Goal: Task Accomplishment & Management: Use online tool/utility

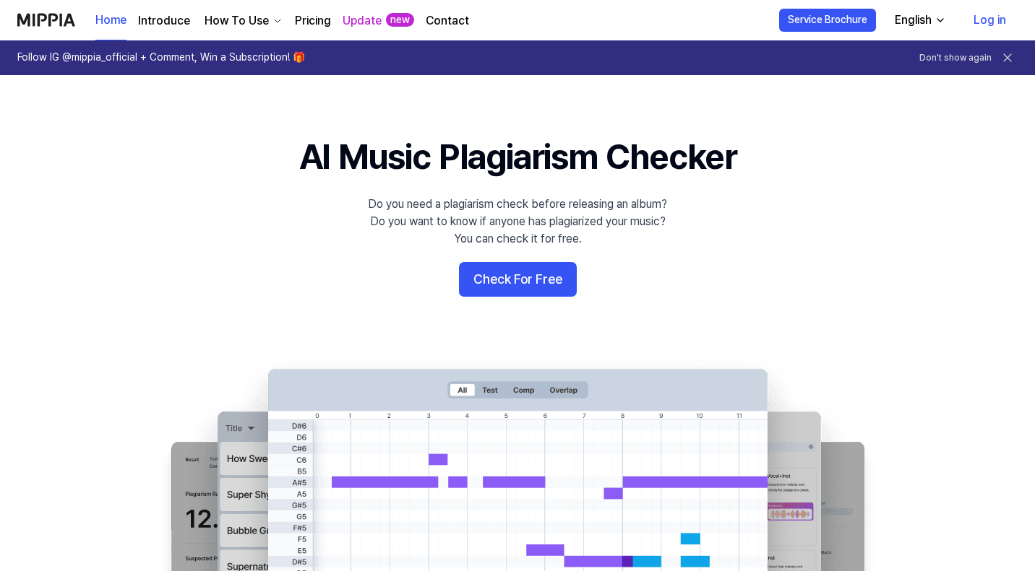
click at [46, 16] on img at bounding box center [46, 20] width 58 height 40
click at [1001, 14] on link "Log in" at bounding box center [990, 20] width 56 height 40
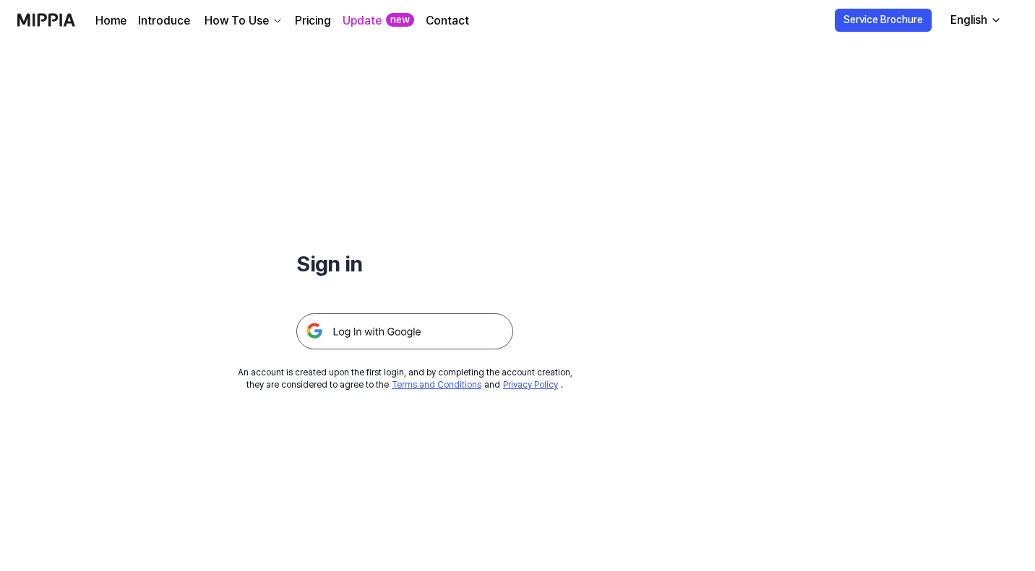
click at [412, 336] on img at bounding box center [404, 332] width 217 height 36
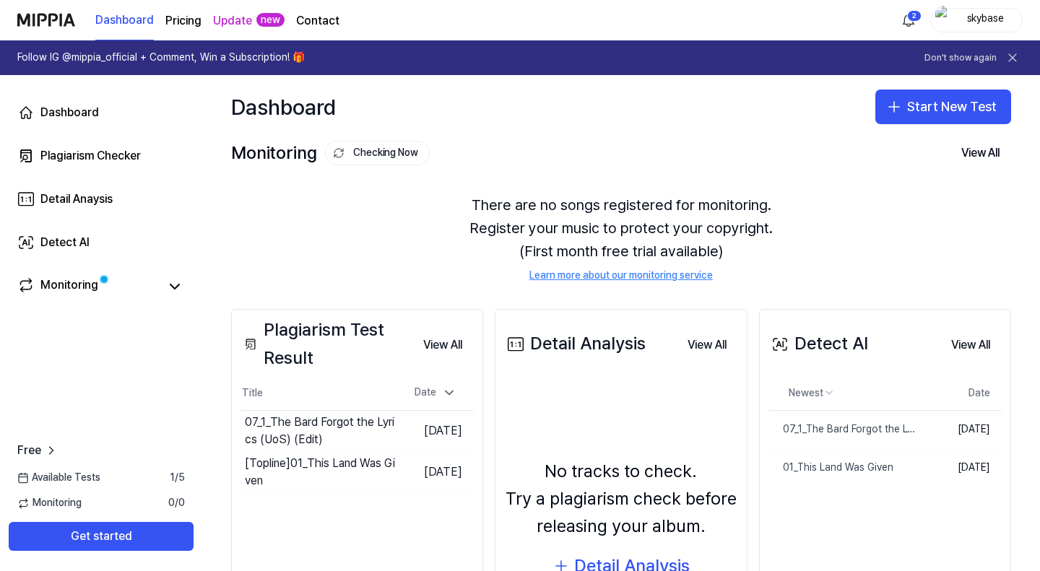
click at [955, 101] on button "Start New Test" at bounding box center [944, 107] width 136 height 35
click at [915, 142] on div "Plagiarism test" at bounding box center [904, 146] width 66 height 14
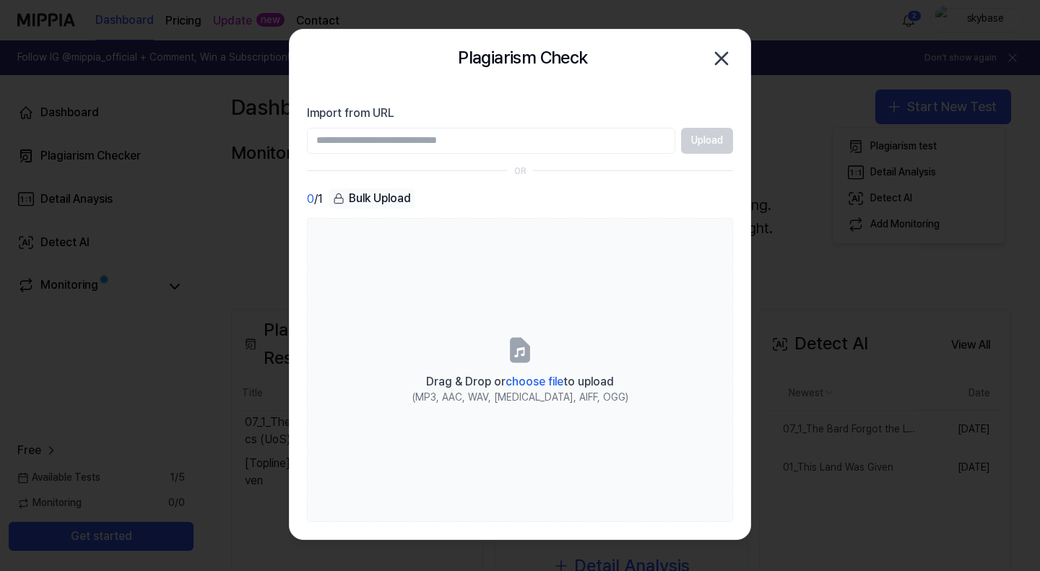
click at [518, 378] on span "choose file" at bounding box center [535, 382] width 58 height 14
click at [0, 0] on input "Drag & Drop or choose file to upload (MP3, AAC, WAV, FLAC, AIFF, OGG)" at bounding box center [0, 0] width 0 height 0
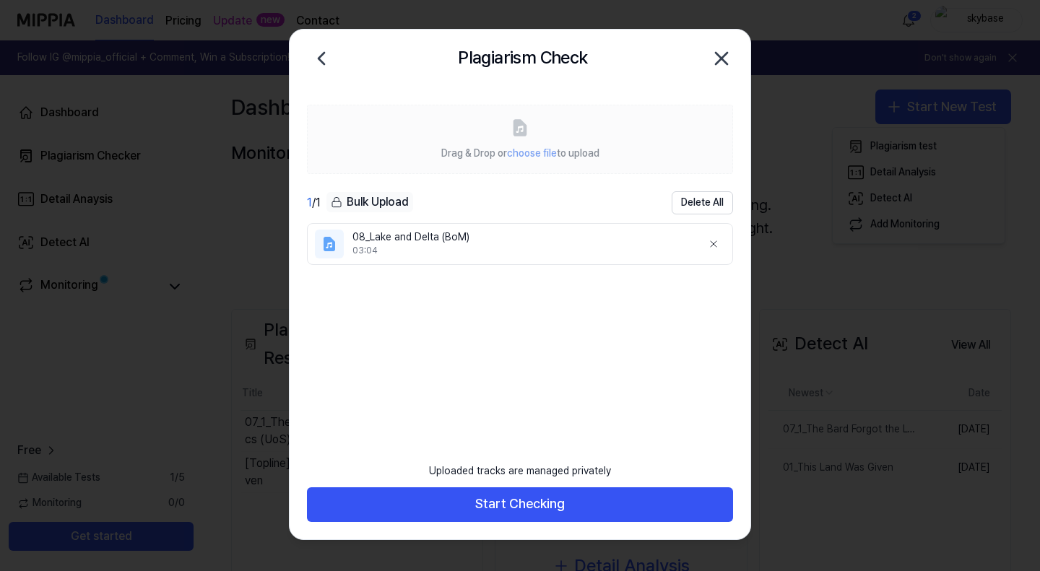
click at [527, 501] on button "Start Checking" at bounding box center [520, 505] width 426 height 35
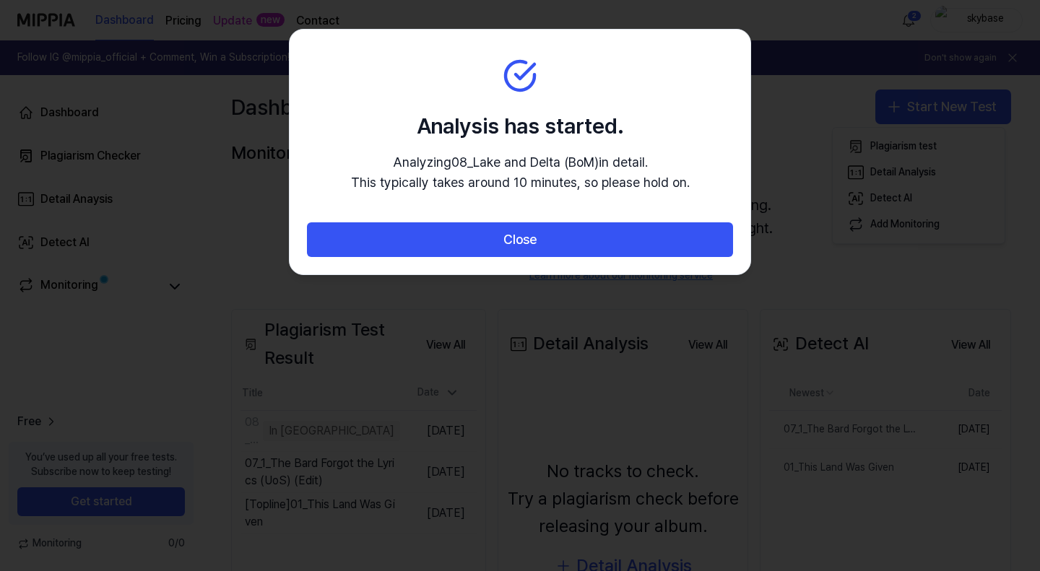
click at [522, 238] on button "Close" at bounding box center [520, 240] width 426 height 35
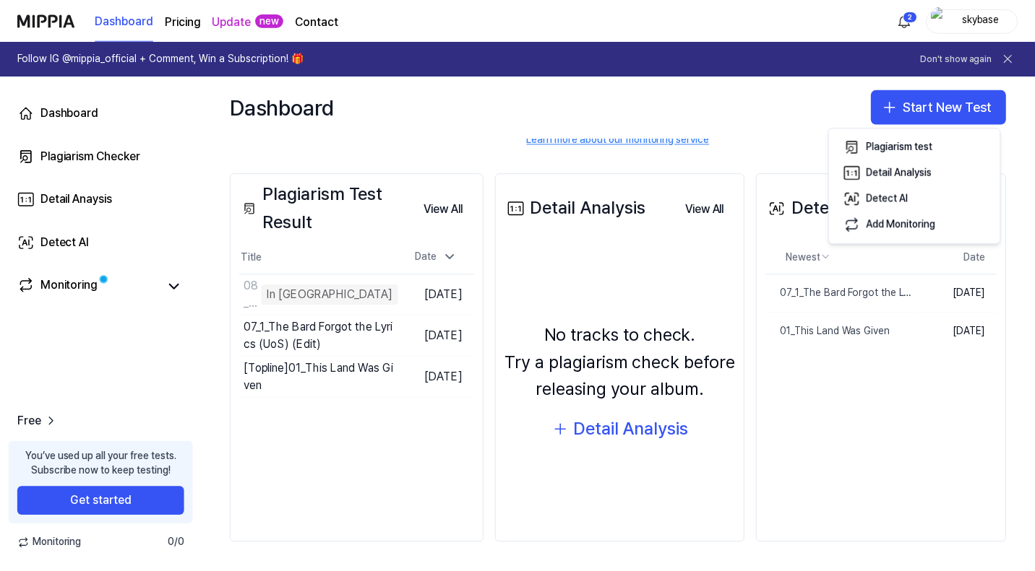
scroll to position [137, 0]
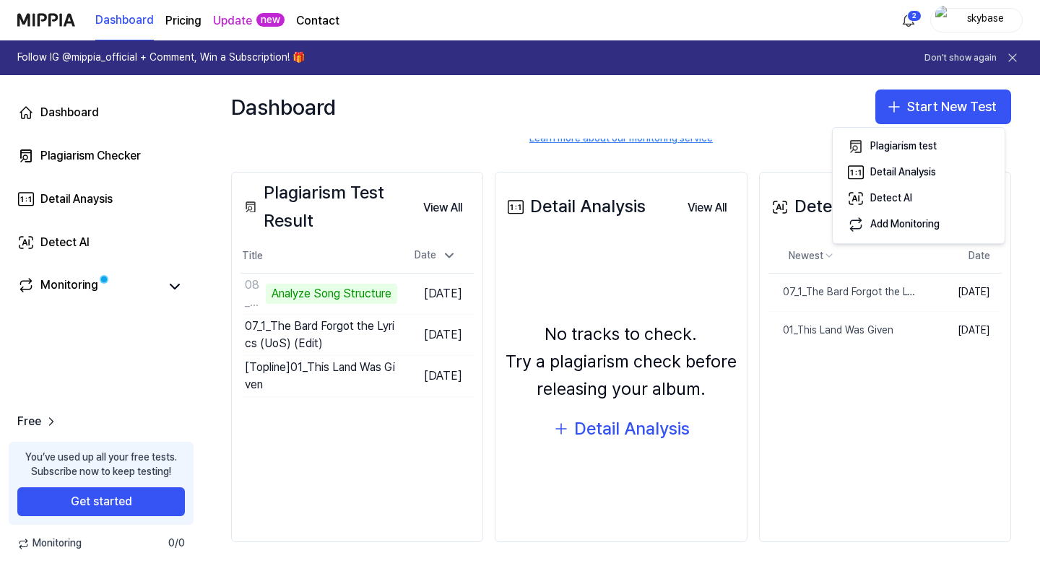
click at [397, 291] on td "08_Lake and Delta (BoM) Analyze Song Structure Go to Results" at bounding box center [319, 294] width 157 height 40
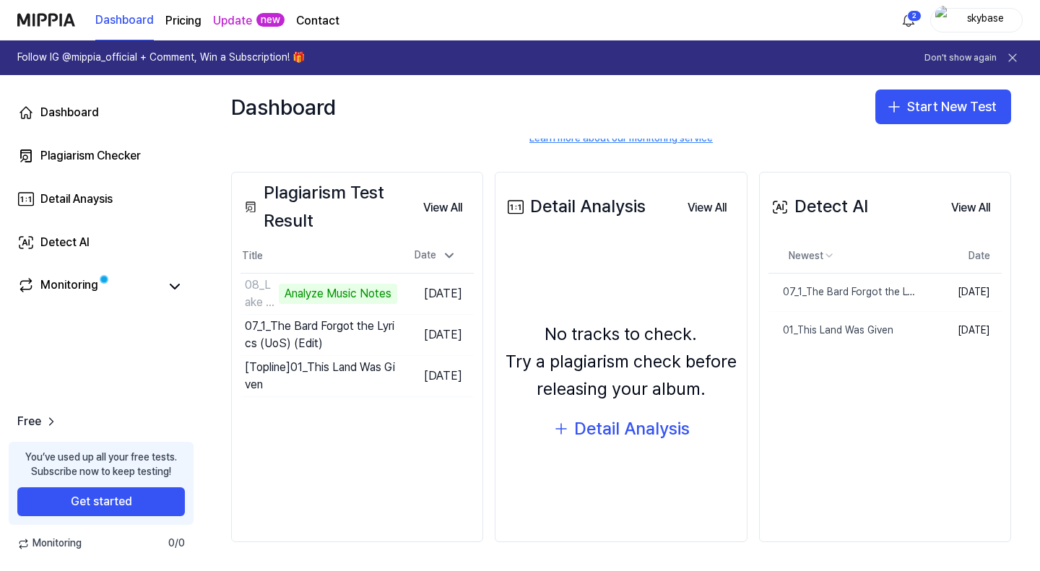
click at [797, 287] on div "07_1_The Bard Forgot the Lyrics (UoS) (Edit)" at bounding box center [844, 292] width 150 height 14
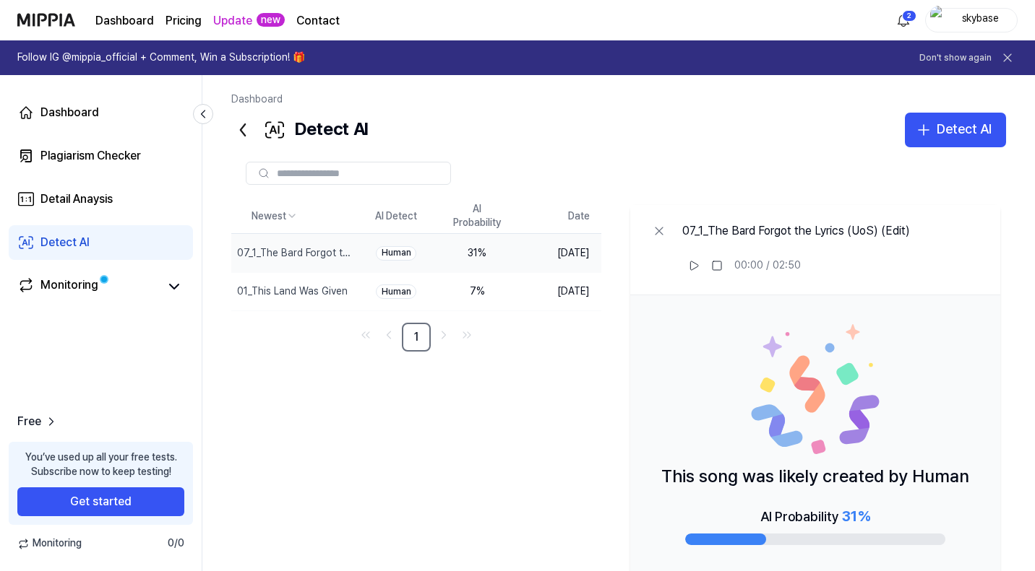
click at [276, 293] on div "01_This Land Was Given" at bounding box center [292, 292] width 111 height 14
click at [100, 154] on div "Plagiarism Checker" at bounding box center [90, 155] width 100 height 17
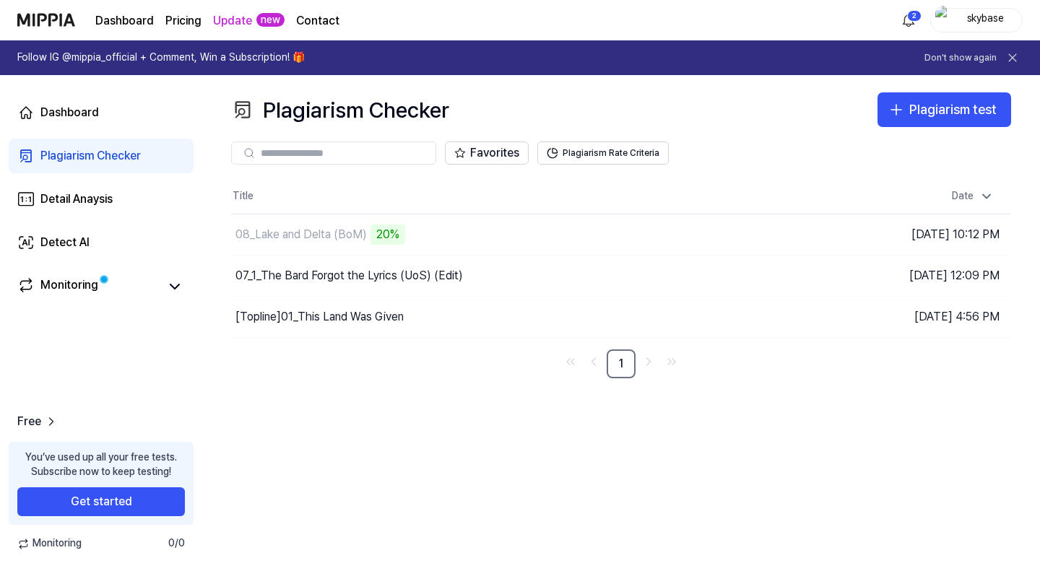
click at [345, 316] on div "[Topline] 01_This Land Was Given" at bounding box center [320, 317] width 168 height 17
click at [379, 272] on div "07_1_The Bard Forgot the Lyrics (UoS) (Edit)" at bounding box center [350, 275] width 228 height 17
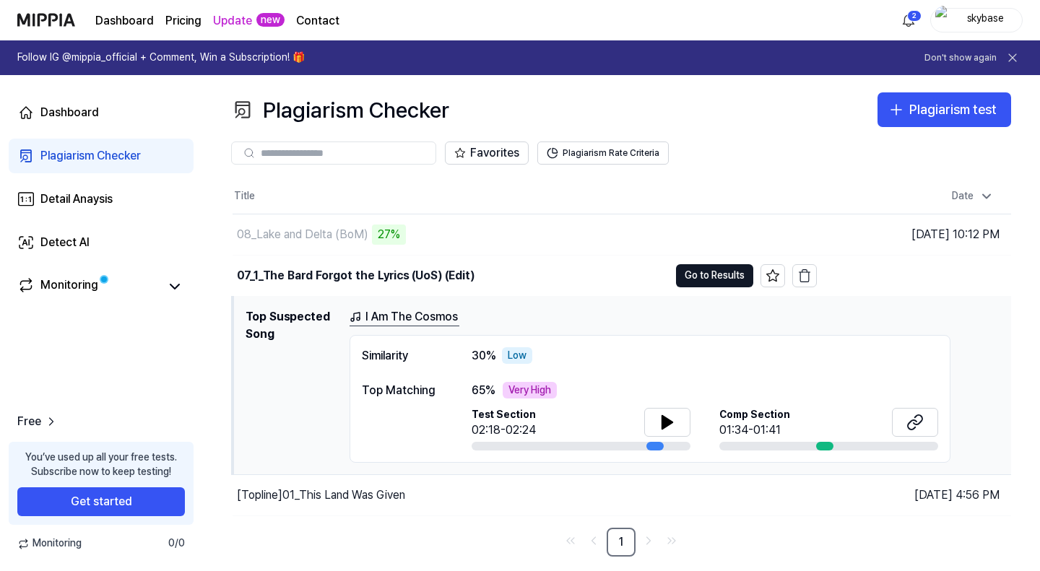
click at [366, 491] on div "[Topline] 01_This Land Was Given" at bounding box center [321, 495] width 168 height 17
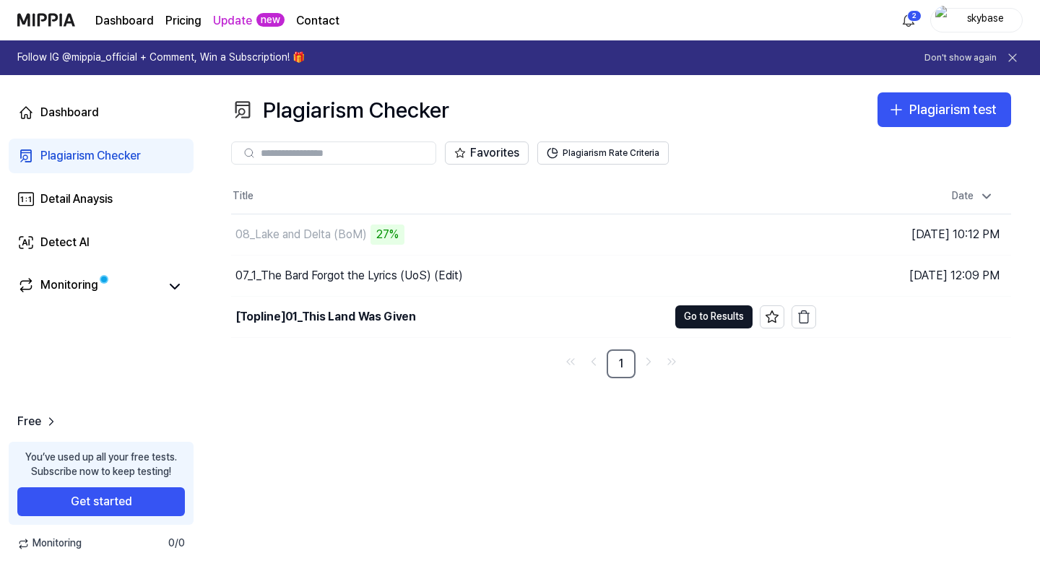
click at [715, 317] on button "Go to Results" at bounding box center [714, 317] width 77 height 23
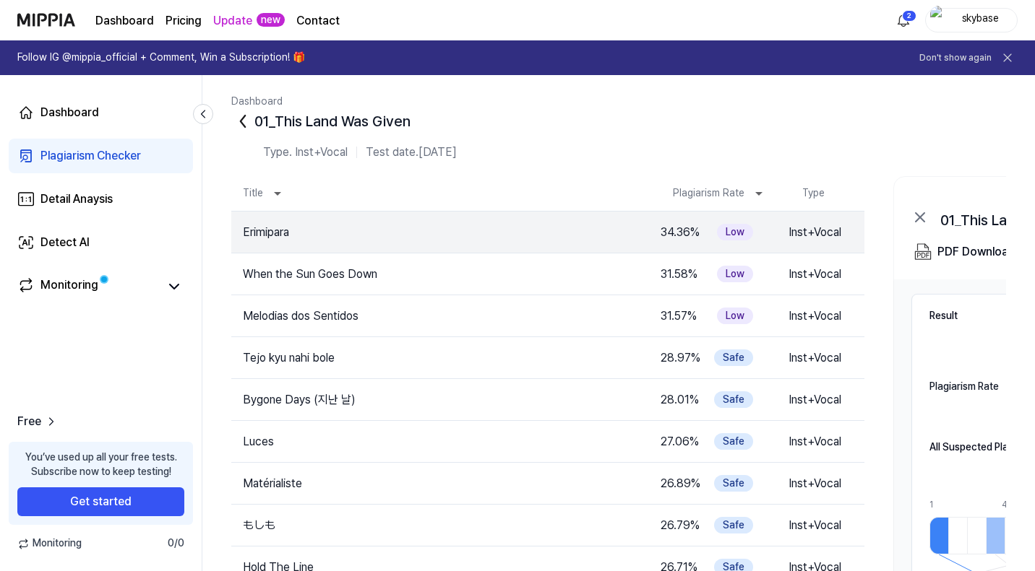
click at [249, 117] on icon at bounding box center [242, 121] width 23 height 23
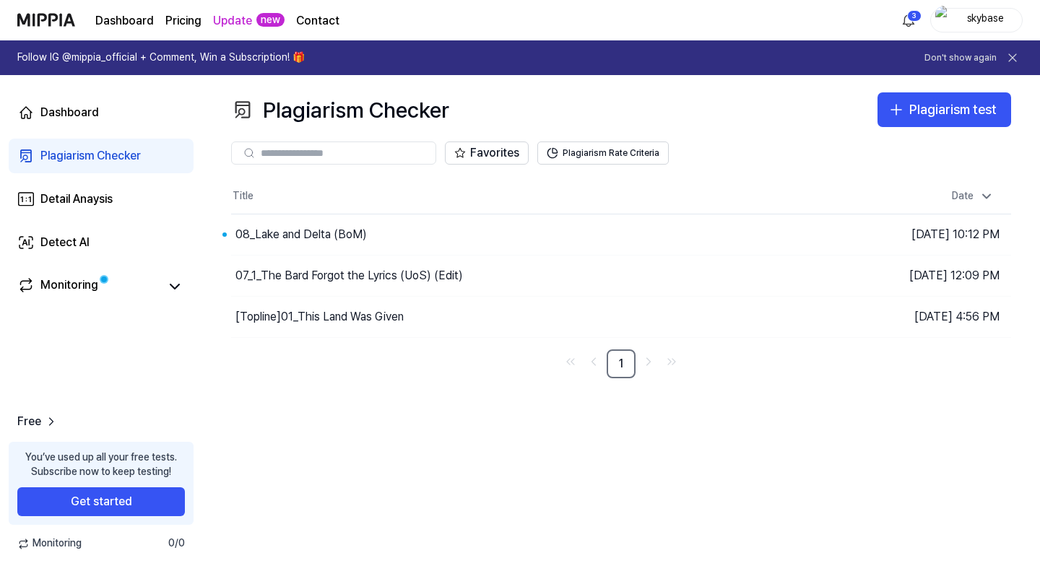
click at [0, 0] on button "Go to Results" at bounding box center [0, 0] width 0 height 0
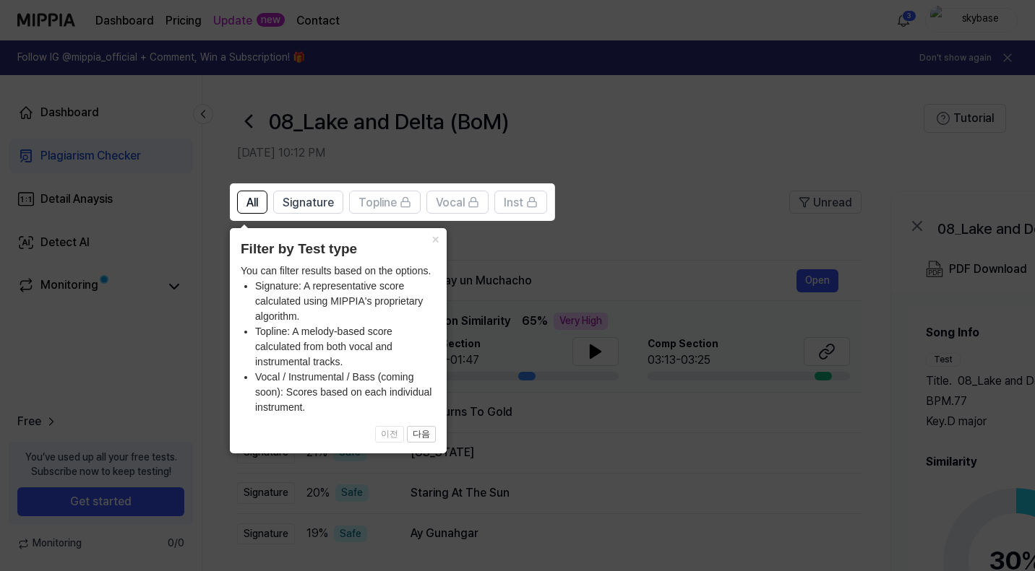
click at [623, 199] on icon at bounding box center [520, 285] width 1040 height 571
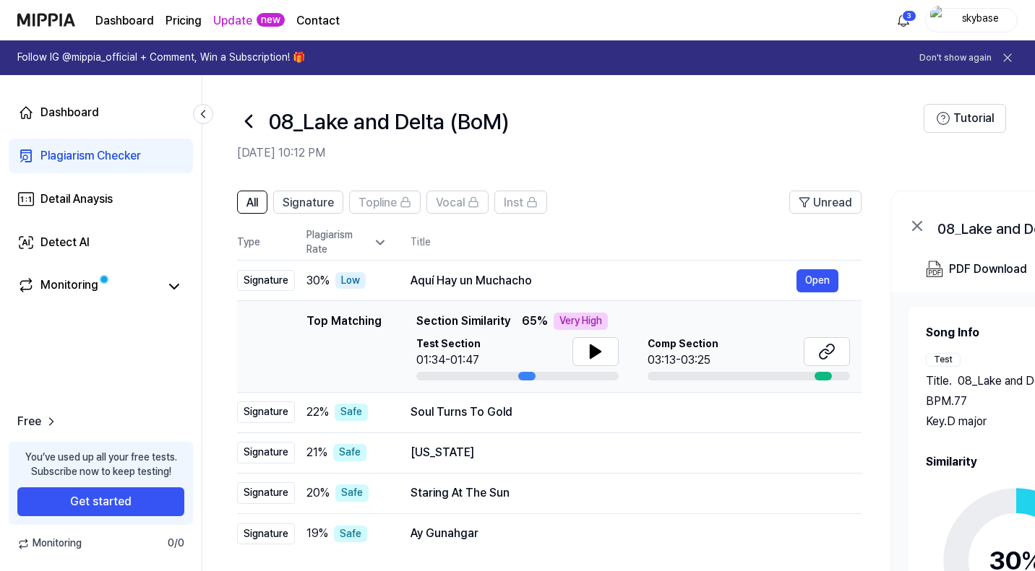
click at [587, 354] on icon at bounding box center [595, 351] width 17 height 17
drag, startPoint x: 664, startPoint y: 314, endPoint x: 863, endPoint y: 311, distance: 199.4
